Goal: Task Accomplishment & Management: Manage account settings

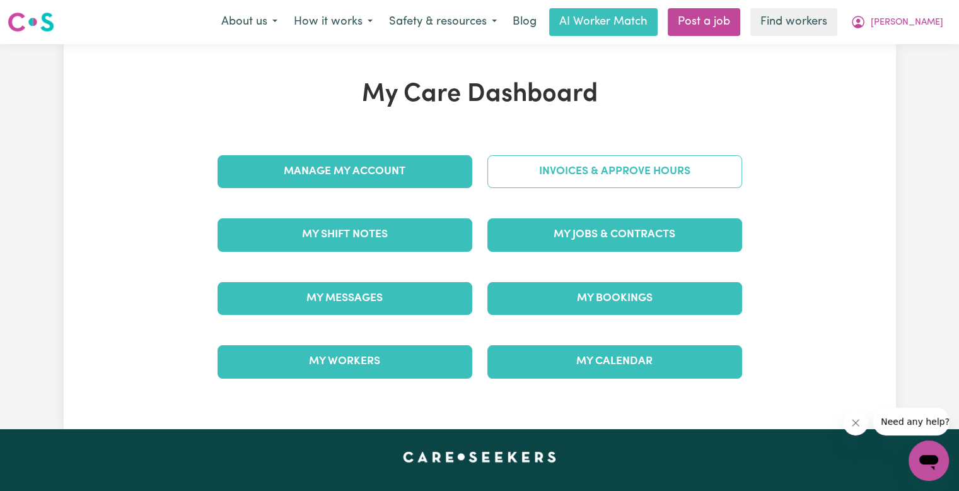
click at [607, 158] on link "Invoices & Approve Hours" at bounding box center [614, 171] width 255 height 33
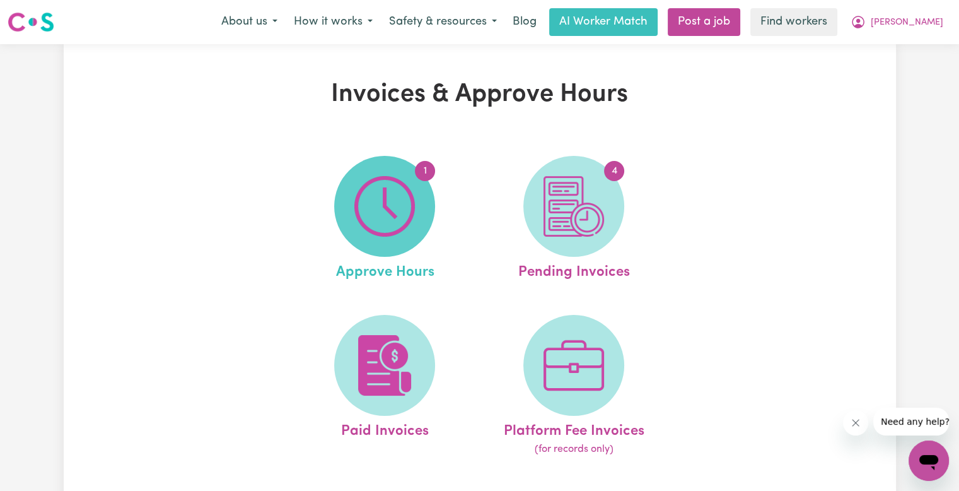
click at [421, 192] on span "1" at bounding box center [384, 206] width 101 height 101
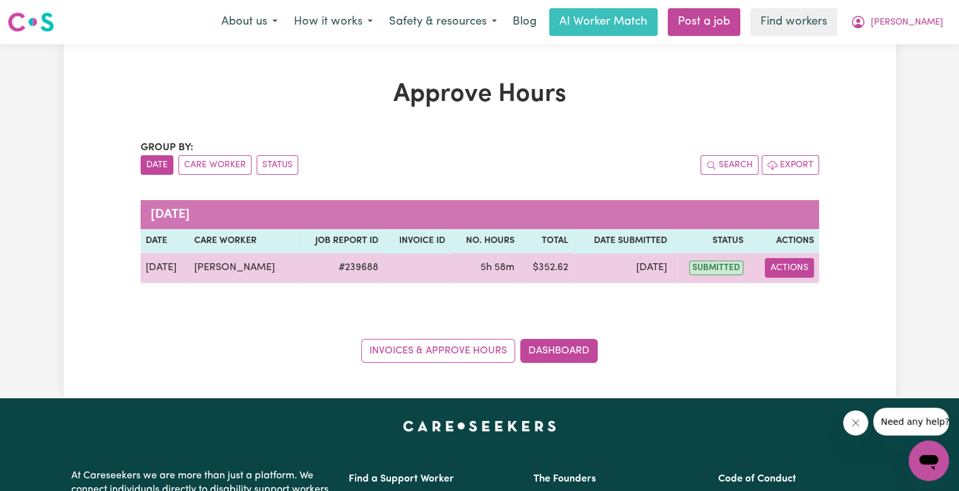
click at [789, 265] on button "Actions" at bounding box center [789, 268] width 49 height 20
click at [793, 302] on link "View Job Report" at bounding box center [820, 296] width 108 height 25
select select "pm"
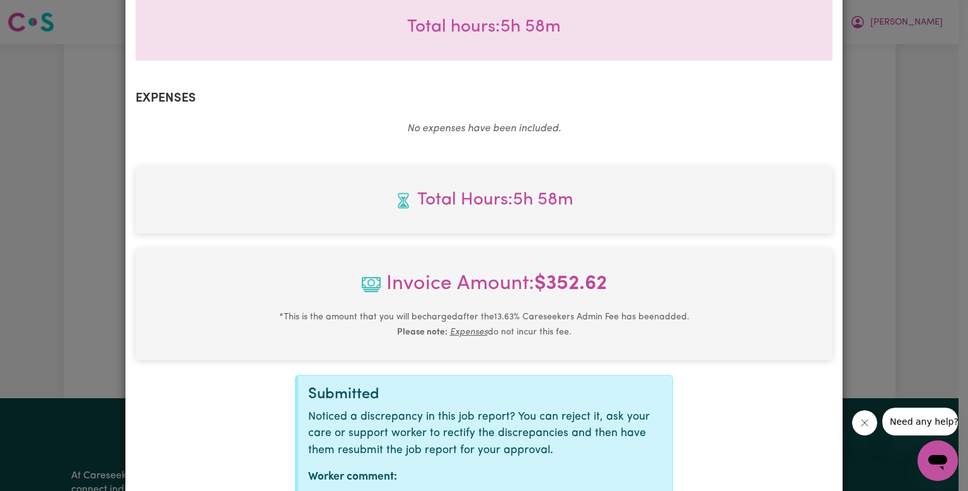
scroll to position [482, 0]
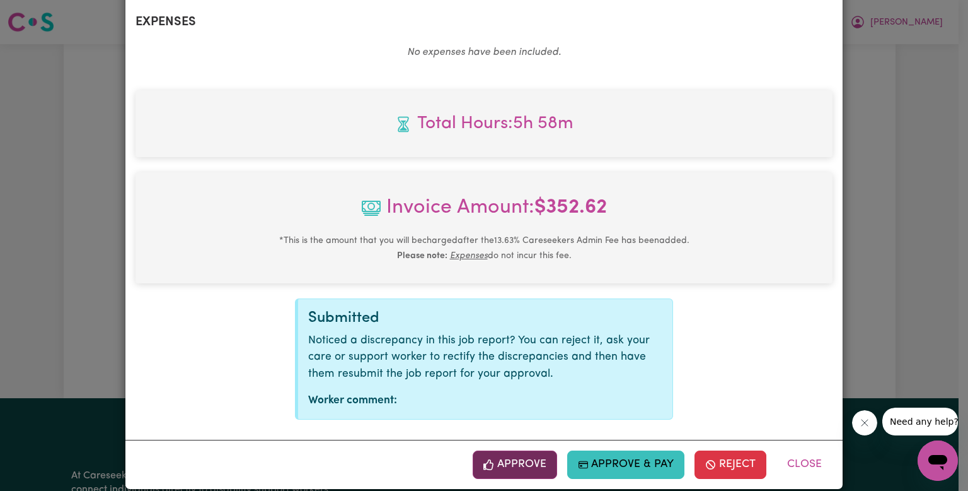
click at [497, 450] on button "Approve" at bounding box center [515, 464] width 84 height 28
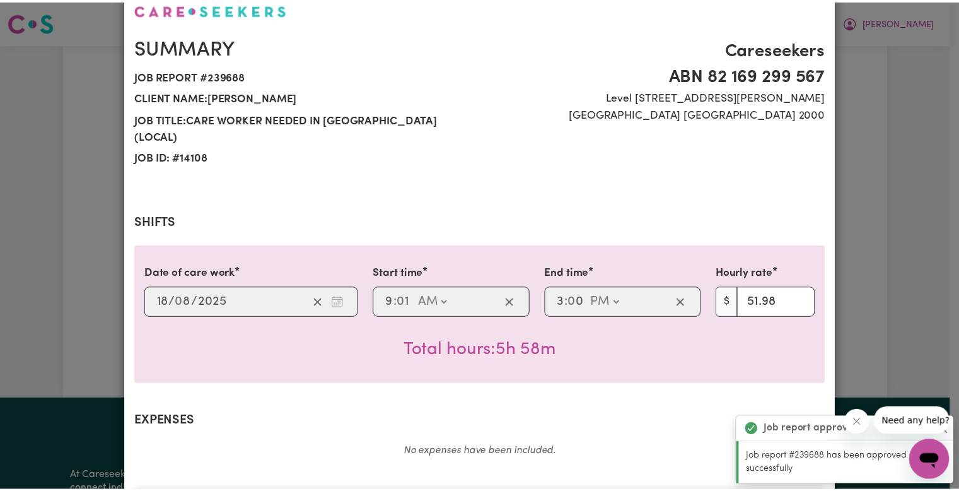
scroll to position [0, 0]
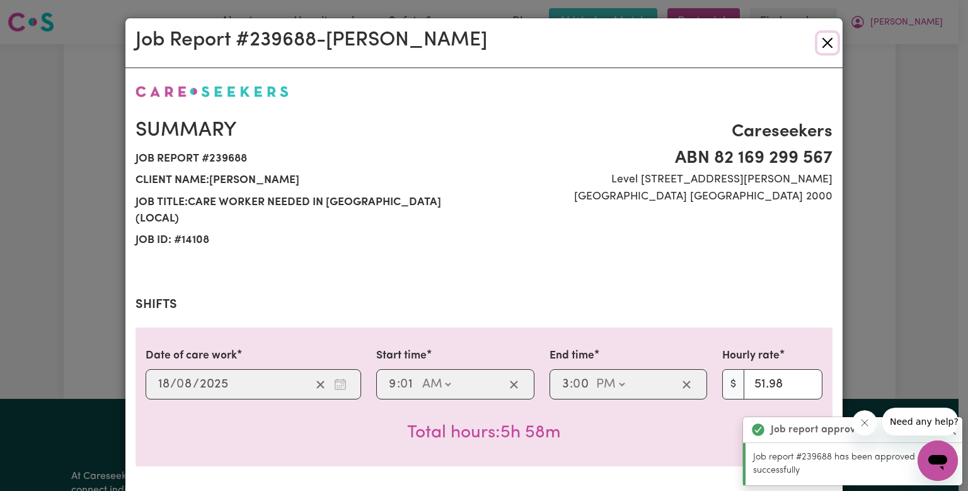
drag, startPoint x: 820, startPoint y: 50, endPoint x: 766, endPoint y: 122, distance: 89.2
click at [820, 50] on button "Close" at bounding box center [828, 43] width 20 height 20
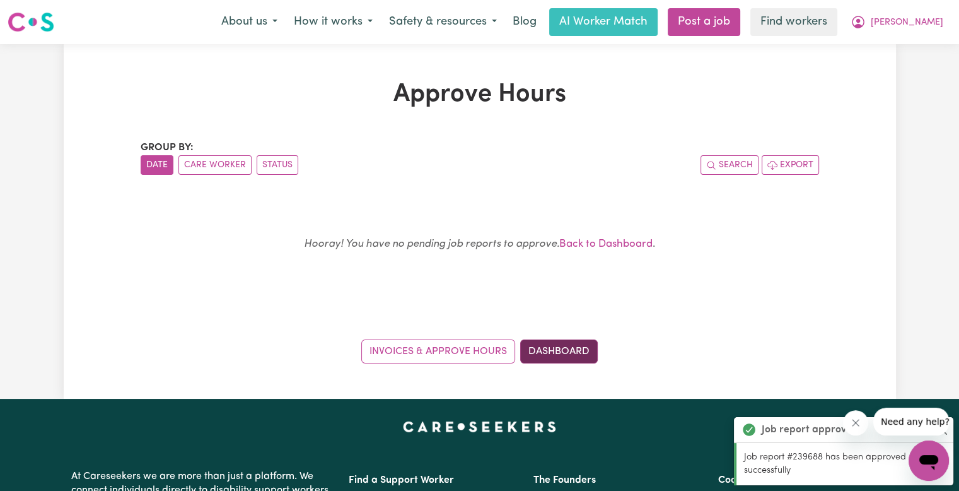
click at [552, 351] on link "Dashboard" at bounding box center [559, 351] width 78 height 24
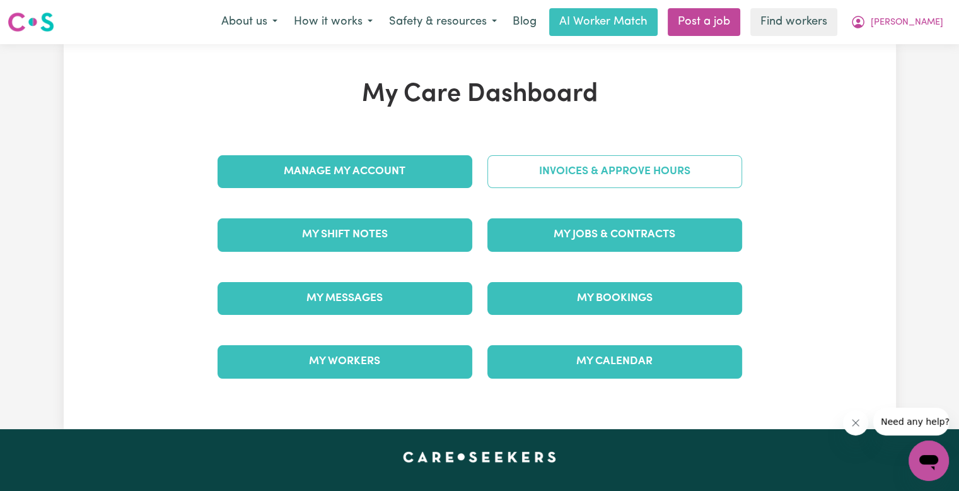
click at [563, 185] on link "Invoices & Approve Hours" at bounding box center [614, 171] width 255 height 33
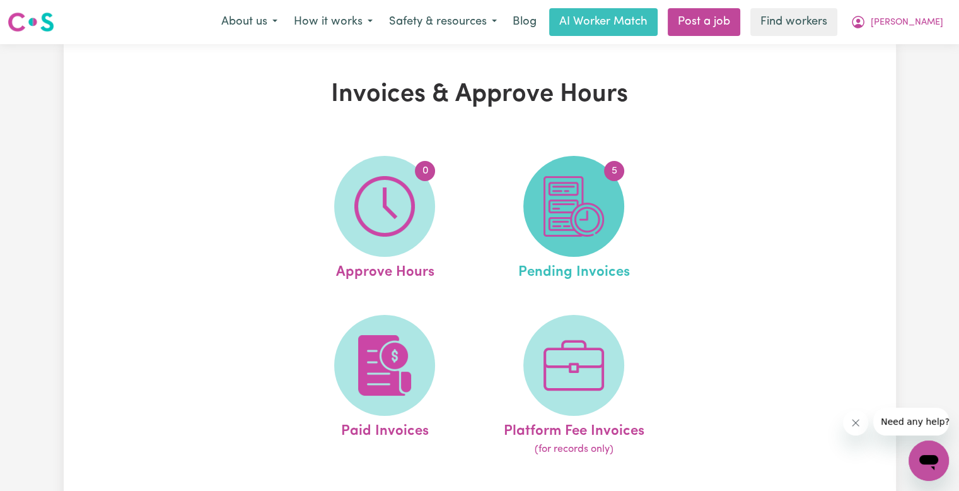
click at [555, 207] on img at bounding box center [573, 206] width 61 height 61
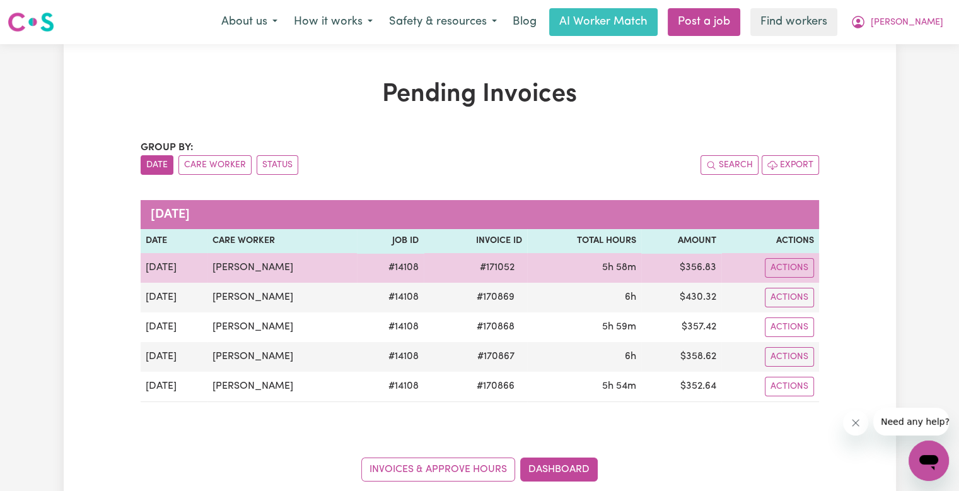
click at [498, 264] on span "# 171052" at bounding box center [497, 267] width 50 height 15
click at [496, 264] on span "# 171052" at bounding box center [497, 267] width 50 height 15
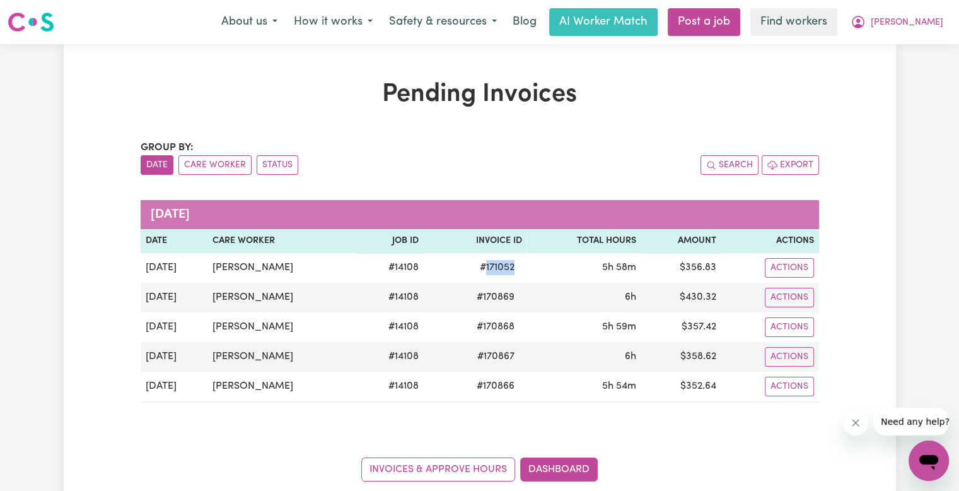
copy span "171052"
drag, startPoint x: 344, startPoint y: 230, endPoint x: 354, endPoint y: 210, distance: 22.6
click at [357, 230] on th "Job ID" at bounding box center [390, 241] width 66 height 24
click at [936, 18] on span "[PERSON_NAME]" at bounding box center [907, 23] width 73 height 14
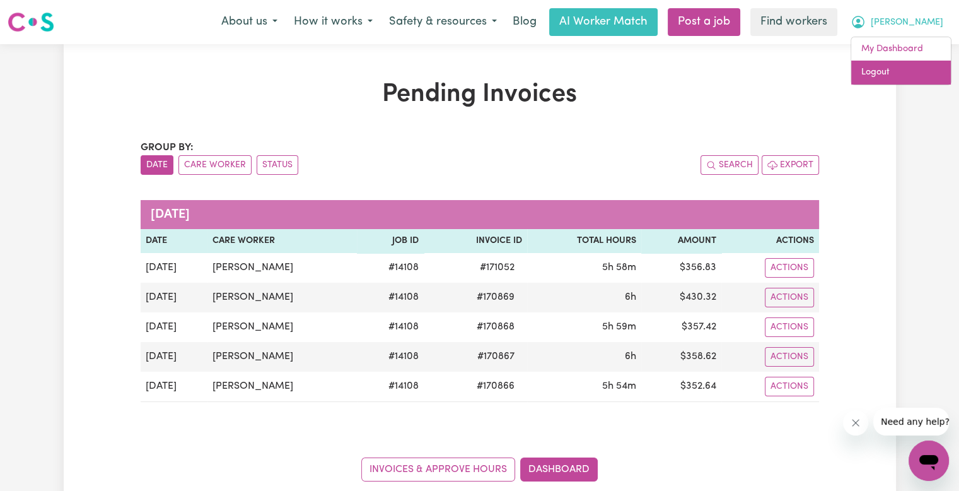
click at [908, 80] on link "Logout" at bounding box center [901, 73] width 100 height 24
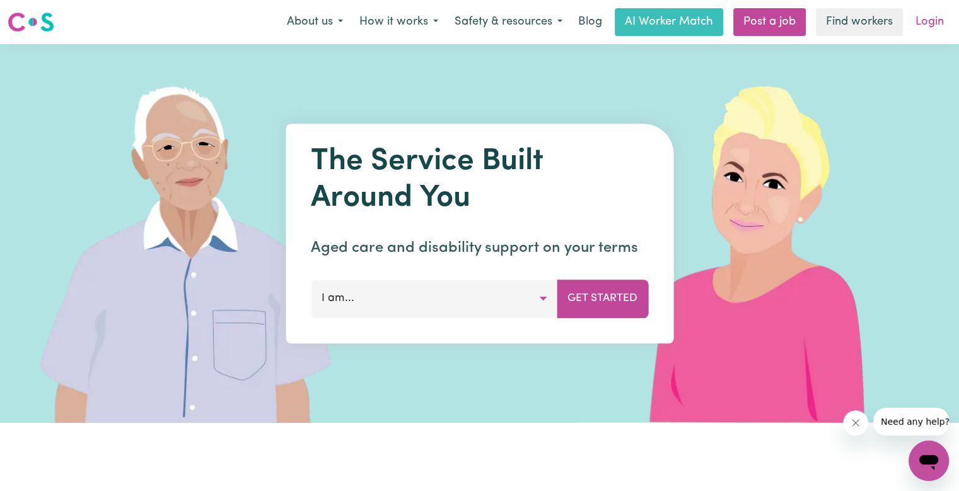
click at [932, 25] on link "Login" at bounding box center [930, 22] width 44 height 28
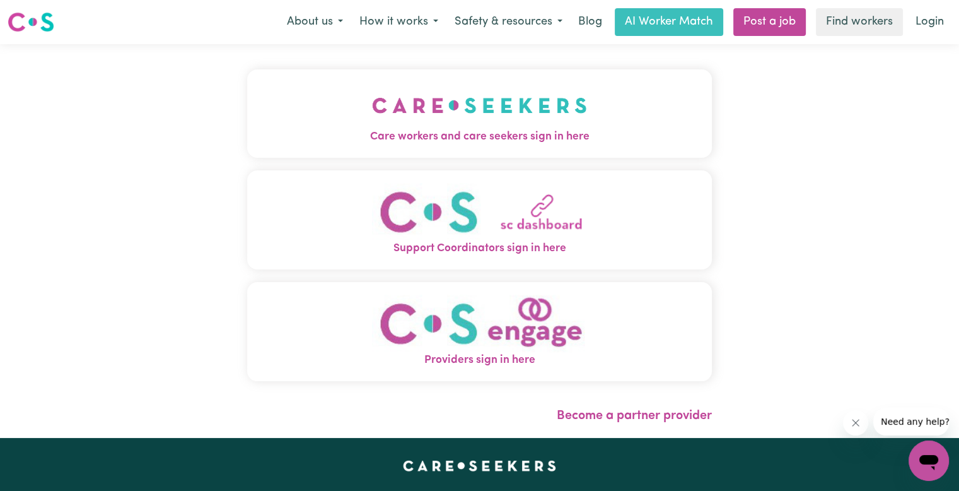
click at [372, 90] on img "Care workers and care seekers sign in here" at bounding box center [479, 105] width 215 height 47
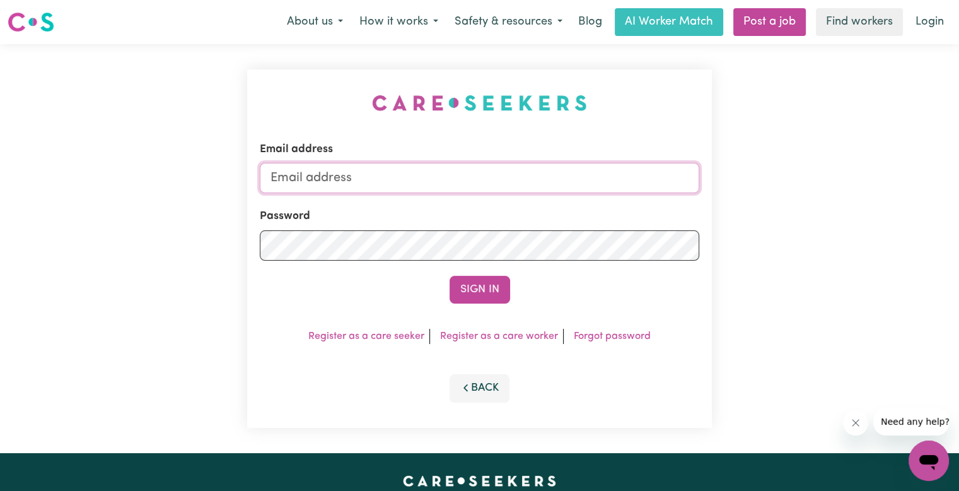
click at [373, 173] on input "Email address" at bounding box center [479, 178] width 439 height 30
type input "[EMAIL_ADDRESS][DOMAIN_NAME]"
click at [450, 276] on button "Sign In" at bounding box center [480, 290] width 61 height 28
